Goal: Transaction & Acquisition: Purchase product/service

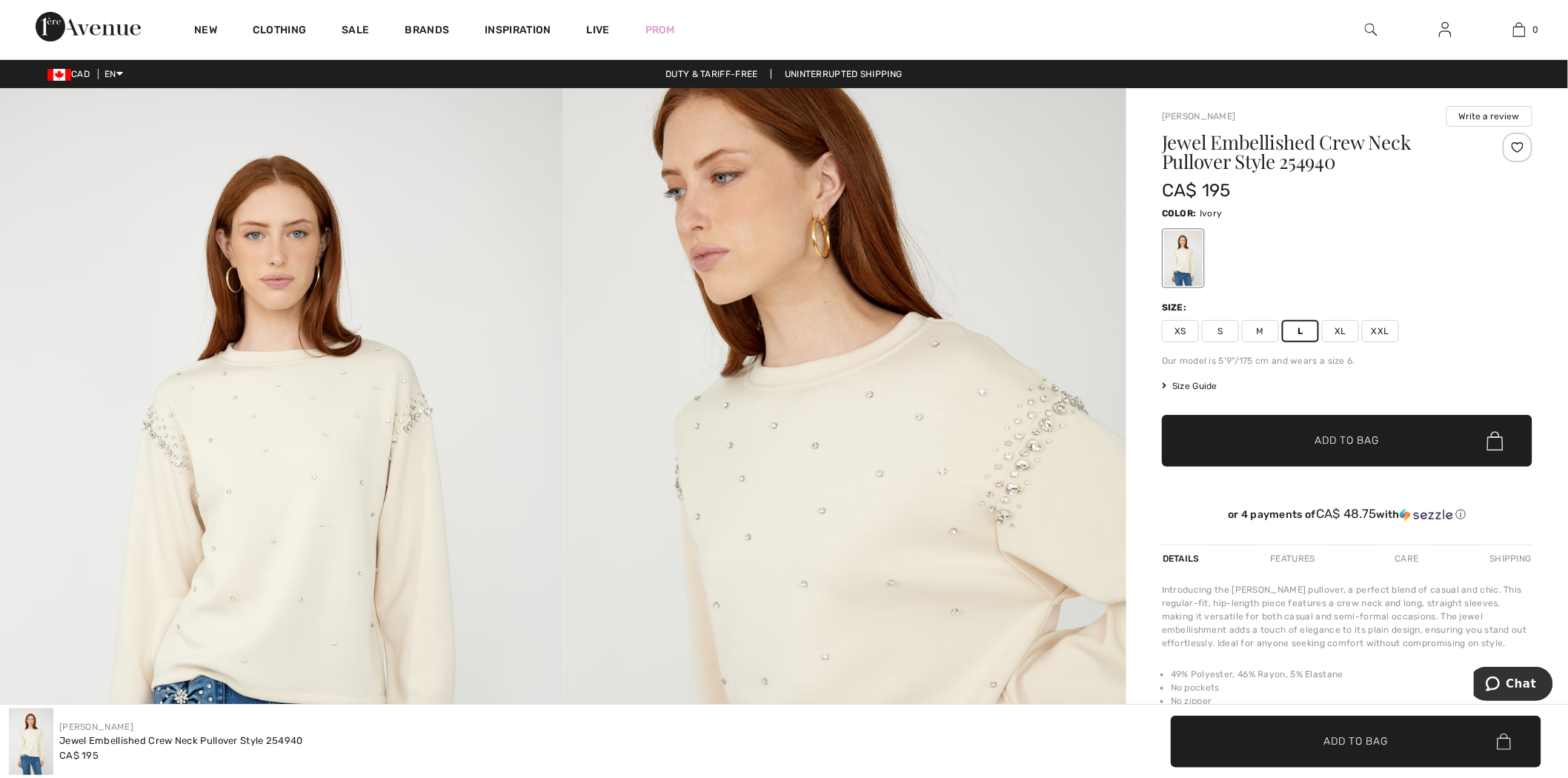
click at [1379, 463] on span "✔ Added to Bag Add to Bag" at bounding box center [1346, 441] width 370 height 52
click at [1525, 28] on img at bounding box center [1519, 29] width 13 height 18
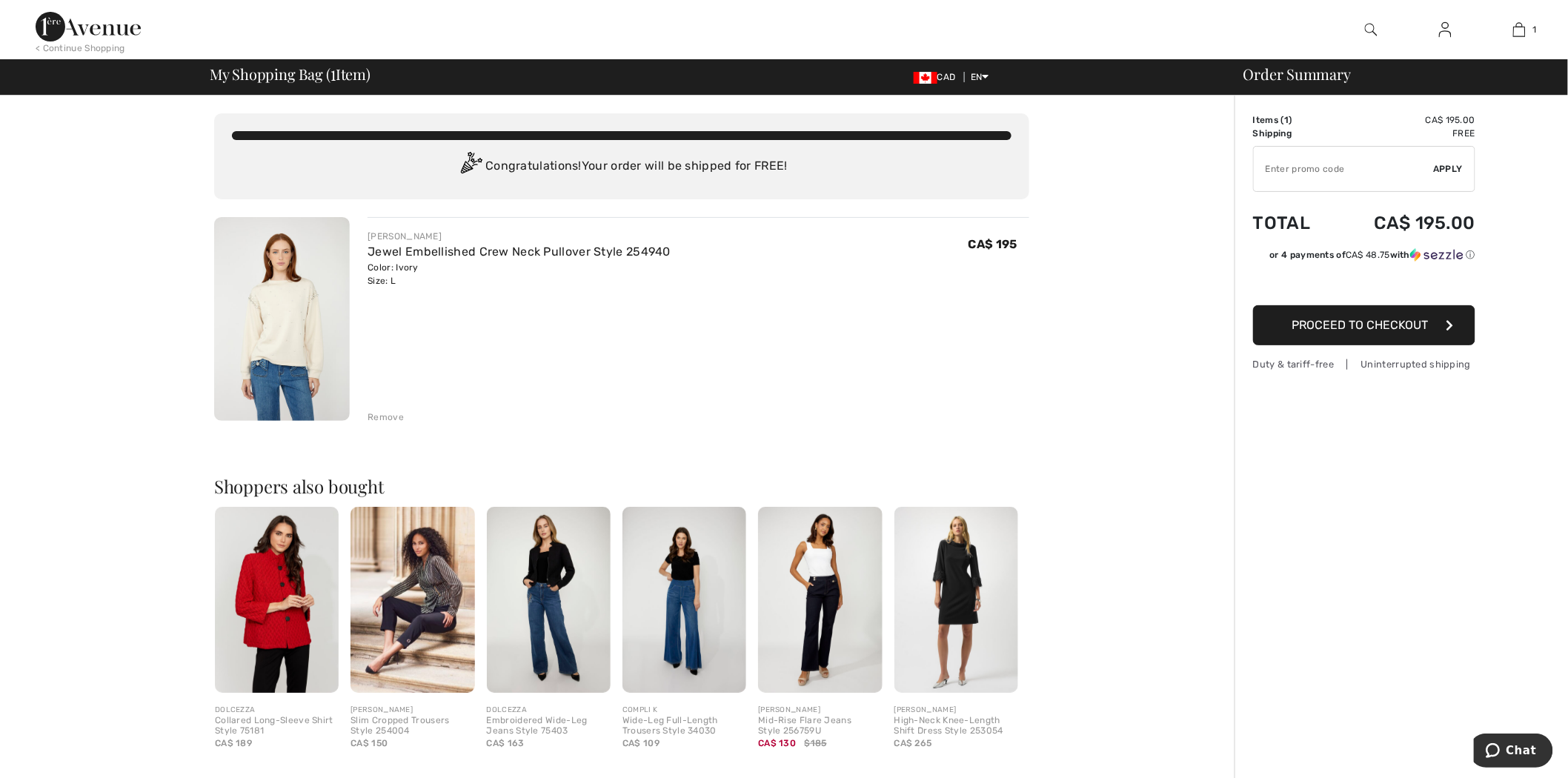
click at [1327, 630] on div "Order Summary Details Items ( 1 ) CA$ 195.00 Promo code CA$ 0.00 Shipping Free …" at bounding box center [1401, 569] width 333 height 948
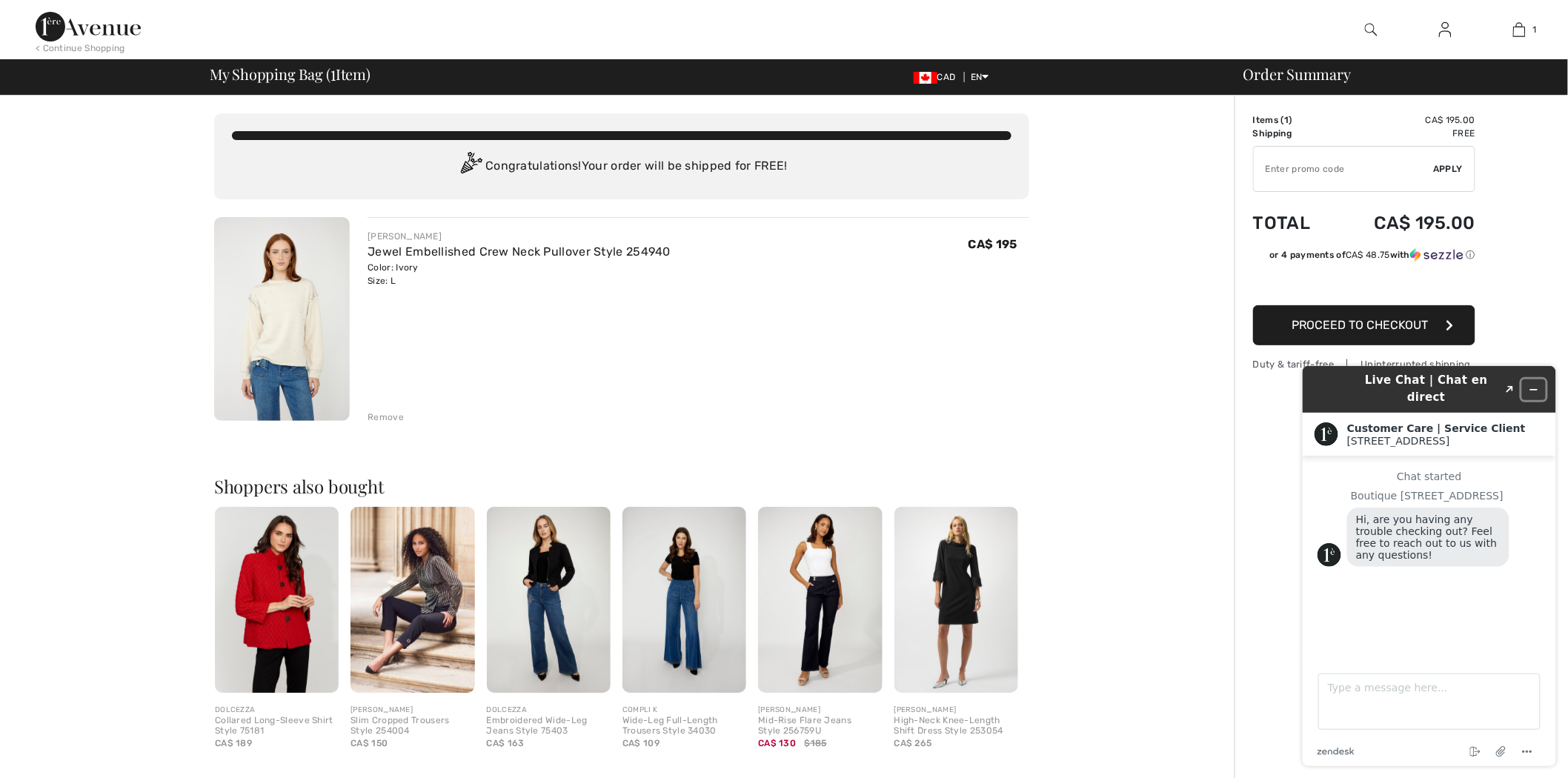
click at [1534, 384] on icon "Minimize widget" at bounding box center [1533, 389] width 10 height 10
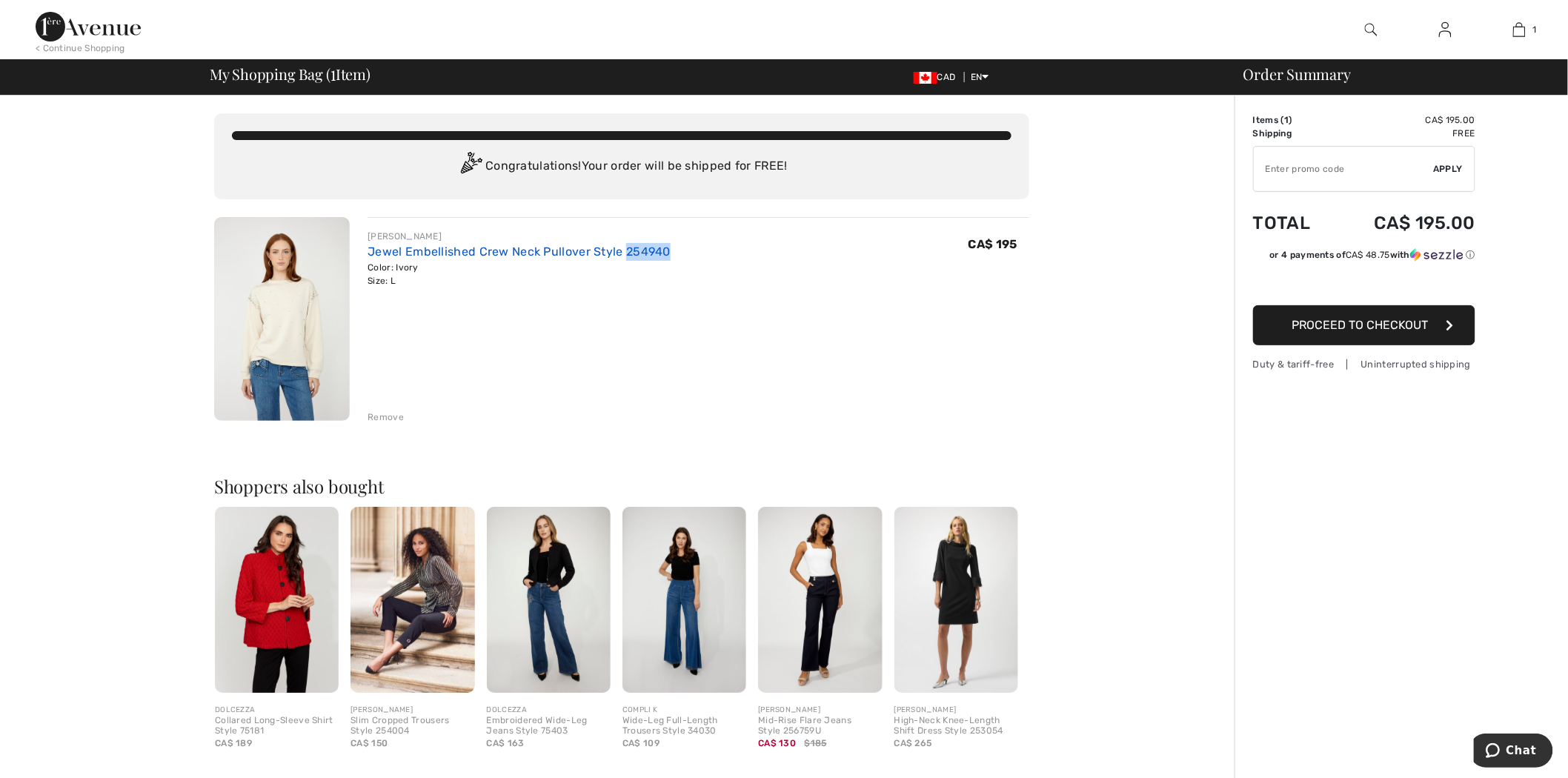
drag, startPoint x: 653, startPoint y: 248, endPoint x: 623, endPoint y: 248, distance: 30.0
click at [623, 248] on div "[PERSON_NAME] Embellished Crew Neck Pullover Style 254940 Color: Ivory Size: L …" at bounding box center [699, 258] width 662 height 58
copy link "254940"
